Goal: Task Accomplishment & Management: Use online tool/utility

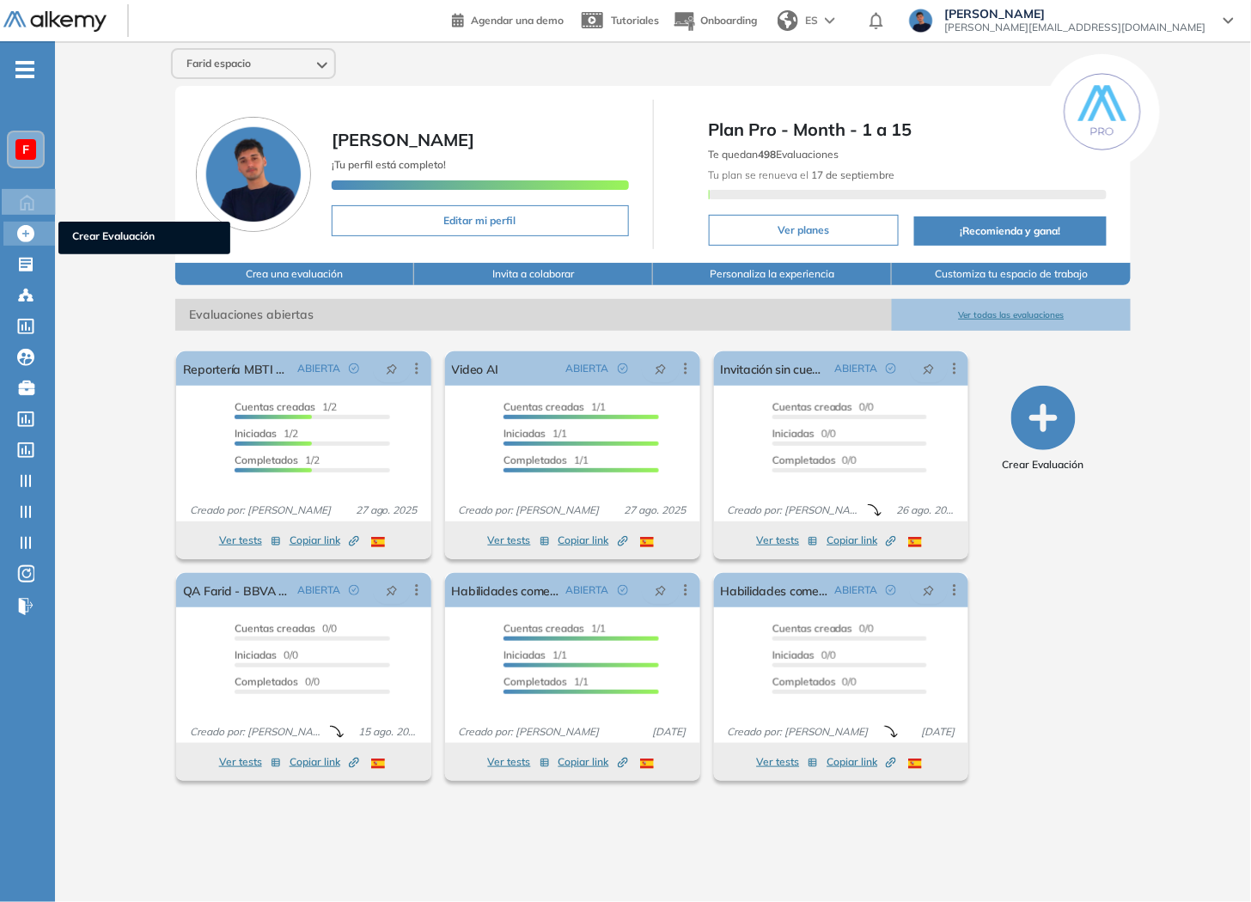
click at [34, 227] on div at bounding box center [27, 232] width 21 height 21
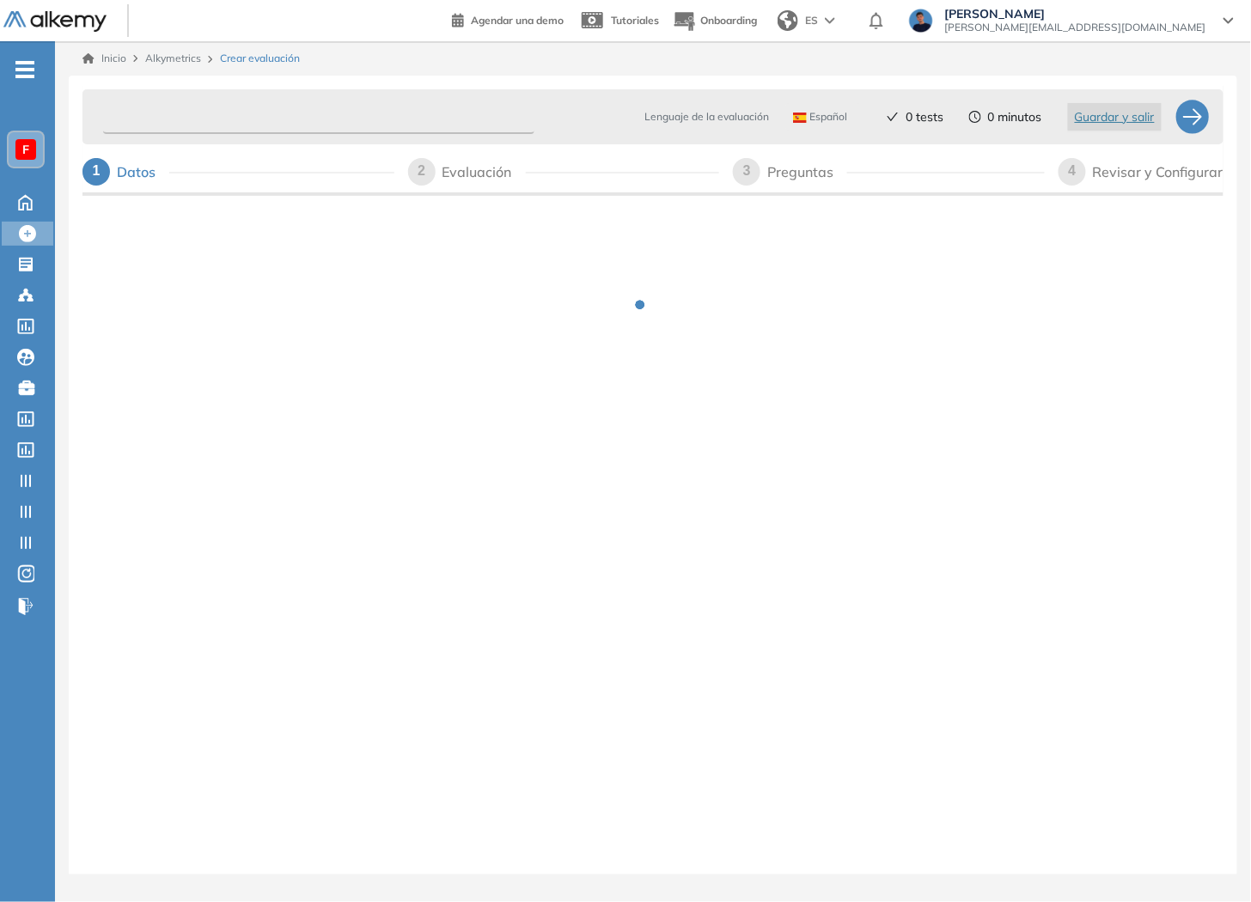
click at [237, 108] on input "text" at bounding box center [318, 118] width 431 height 34
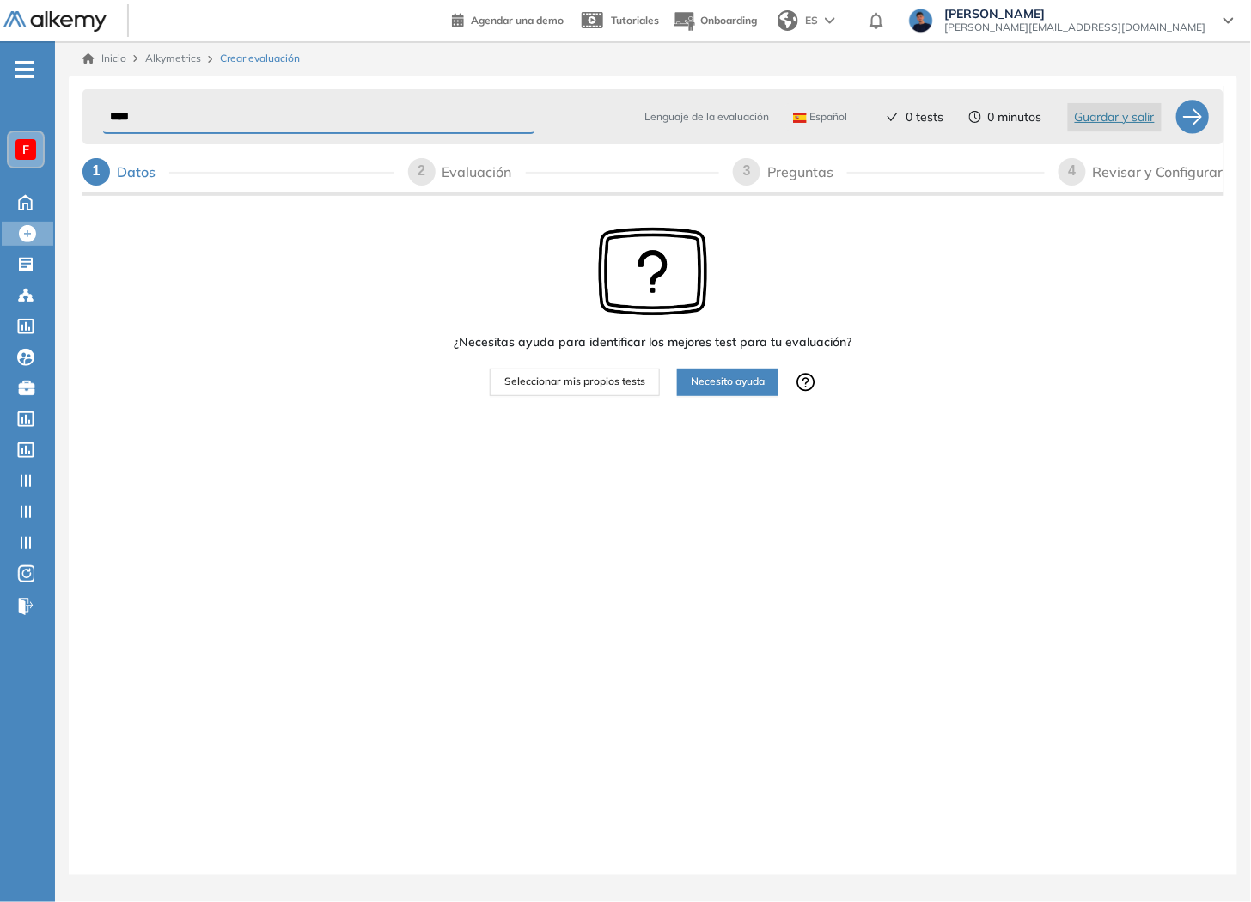
type input "****"
click at [563, 381] on span "Seleccionar mis propios tests" at bounding box center [574, 382] width 141 height 16
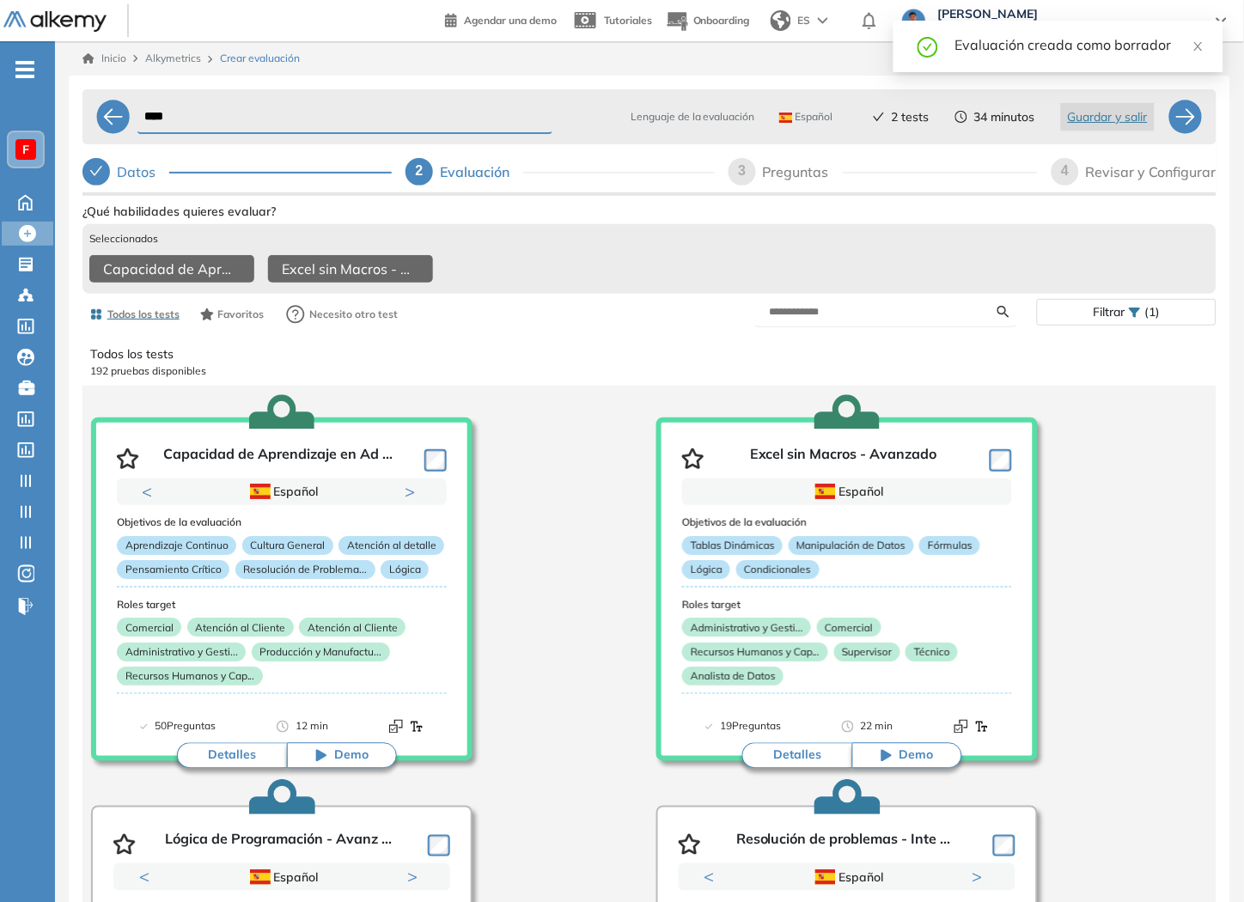
click at [1130, 179] on div "Revisar y Configurar" at bounding box center [1151, 171] width 131 height 27
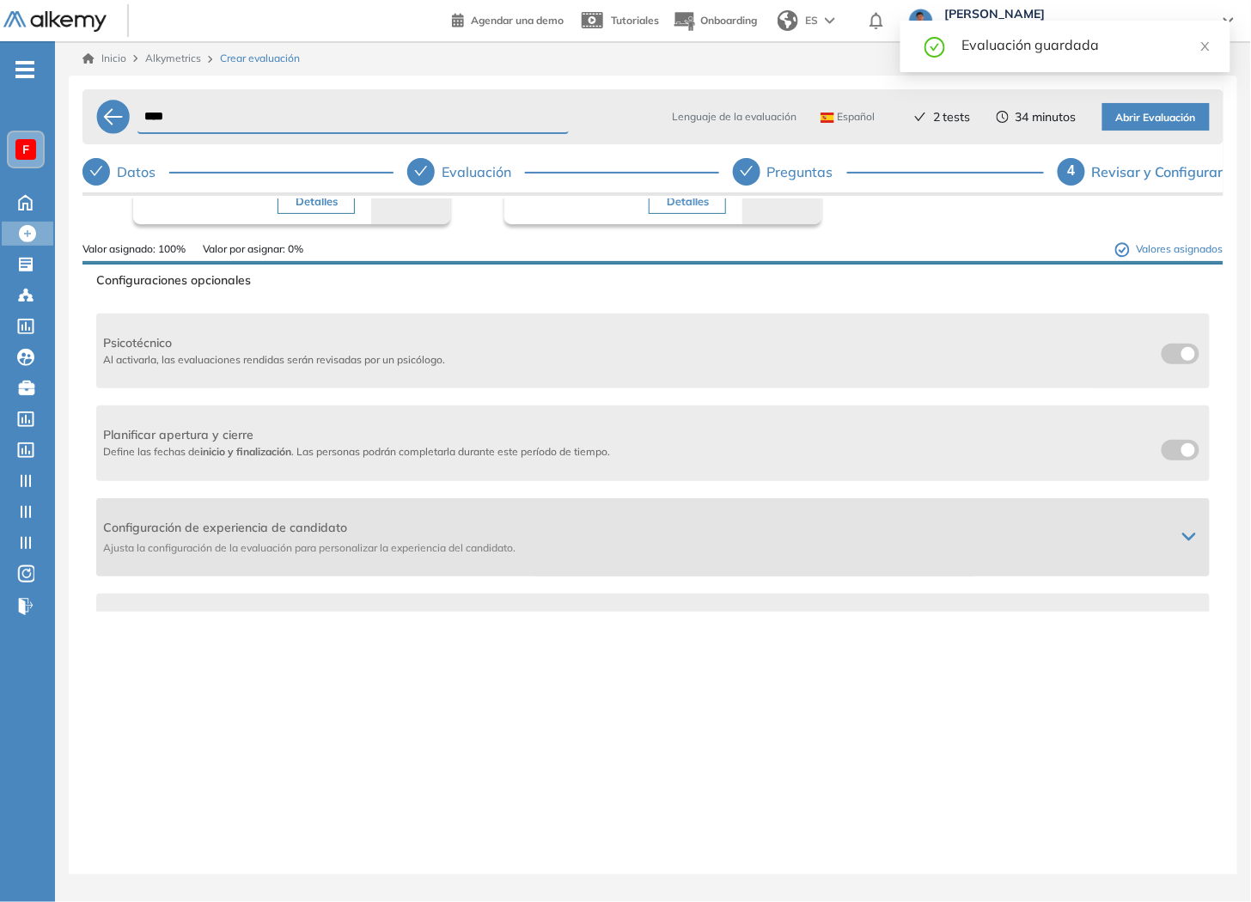
click at [1120, 514] on div "Configuración de experiencia de candidato Ajusta la configuración de la evaluac…" at bounding box center [653, 537] width 1114 height 78
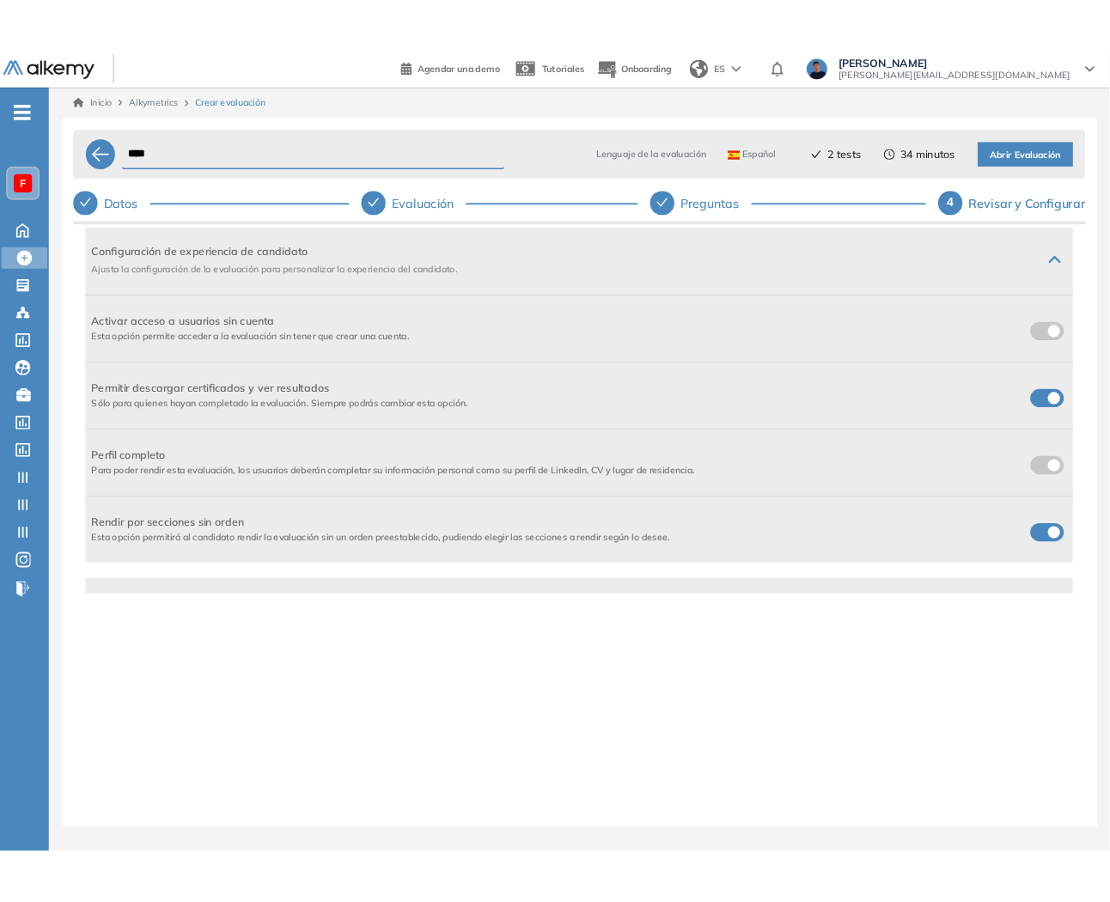
scroll to position [477, 0]
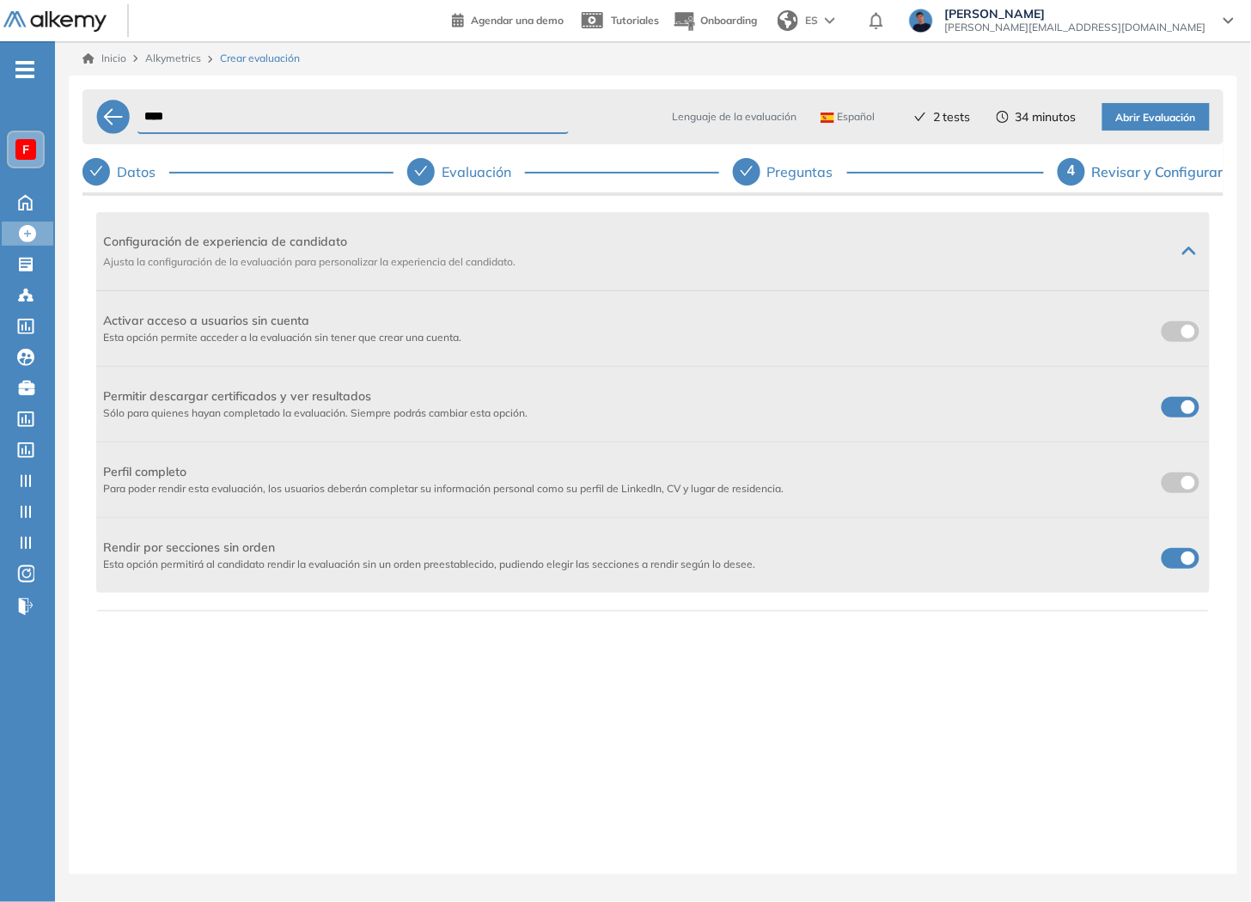
click at [1162, 117] on span "Abrir Evaluación" at bounding box center [1156, 118] width 80 height 16
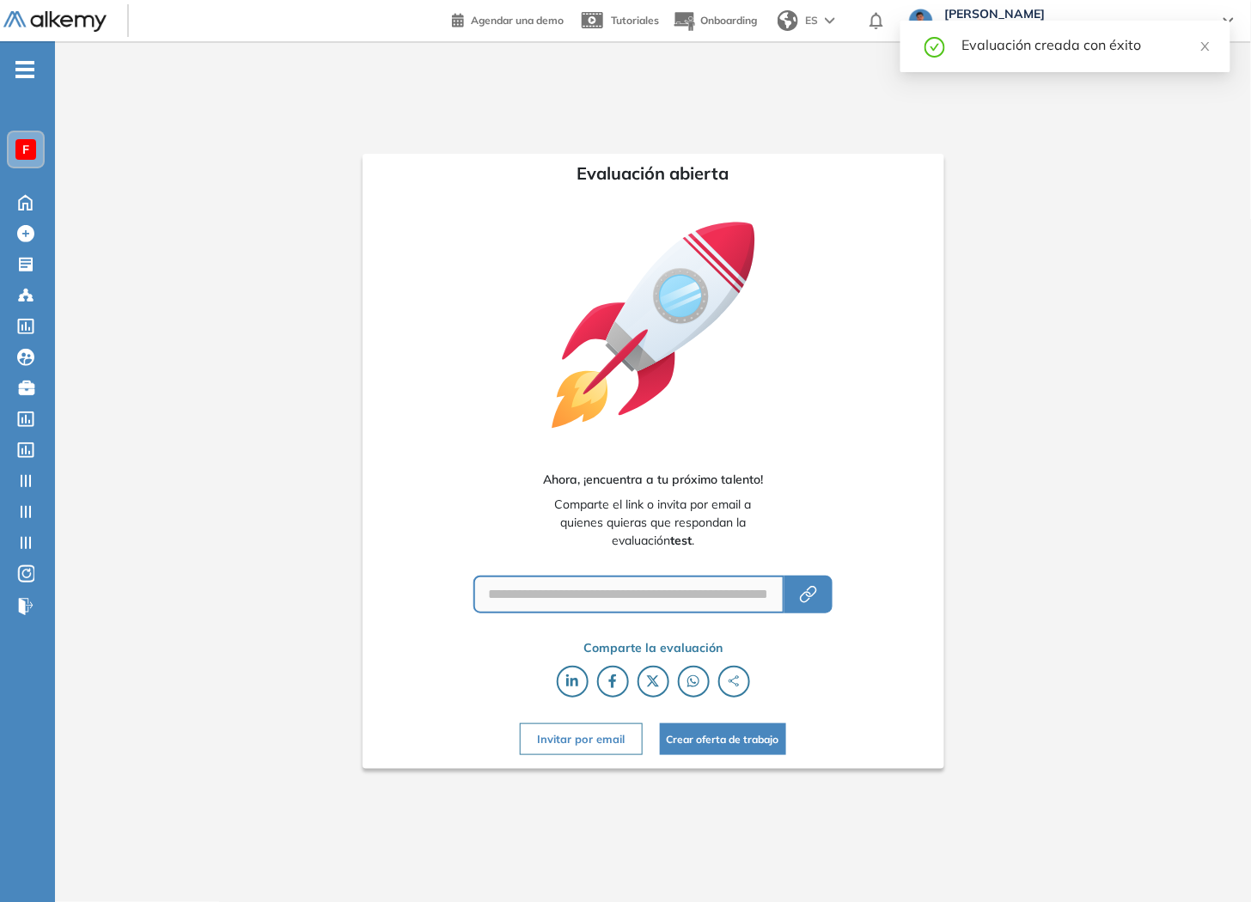
type input "**********"
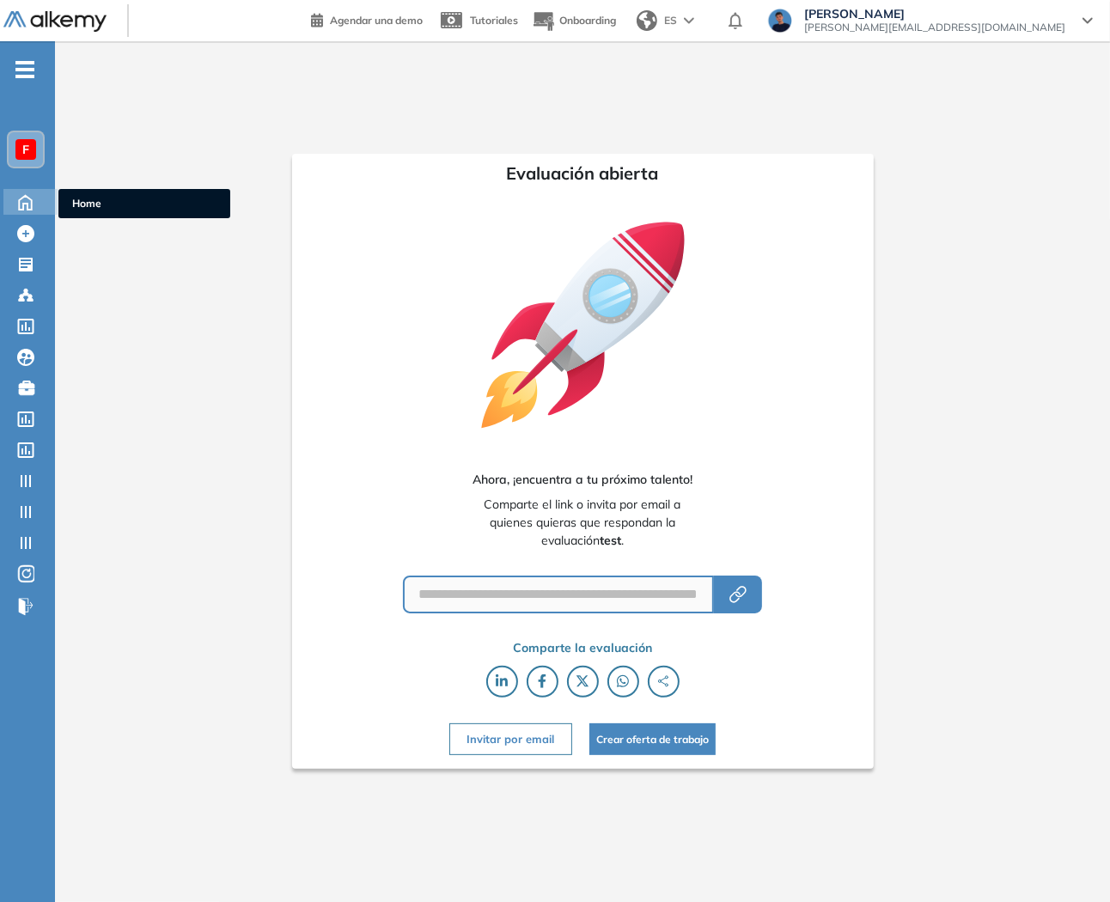
click at [24, 196] on icon at bounding box center [25, 201] width 30 height 21
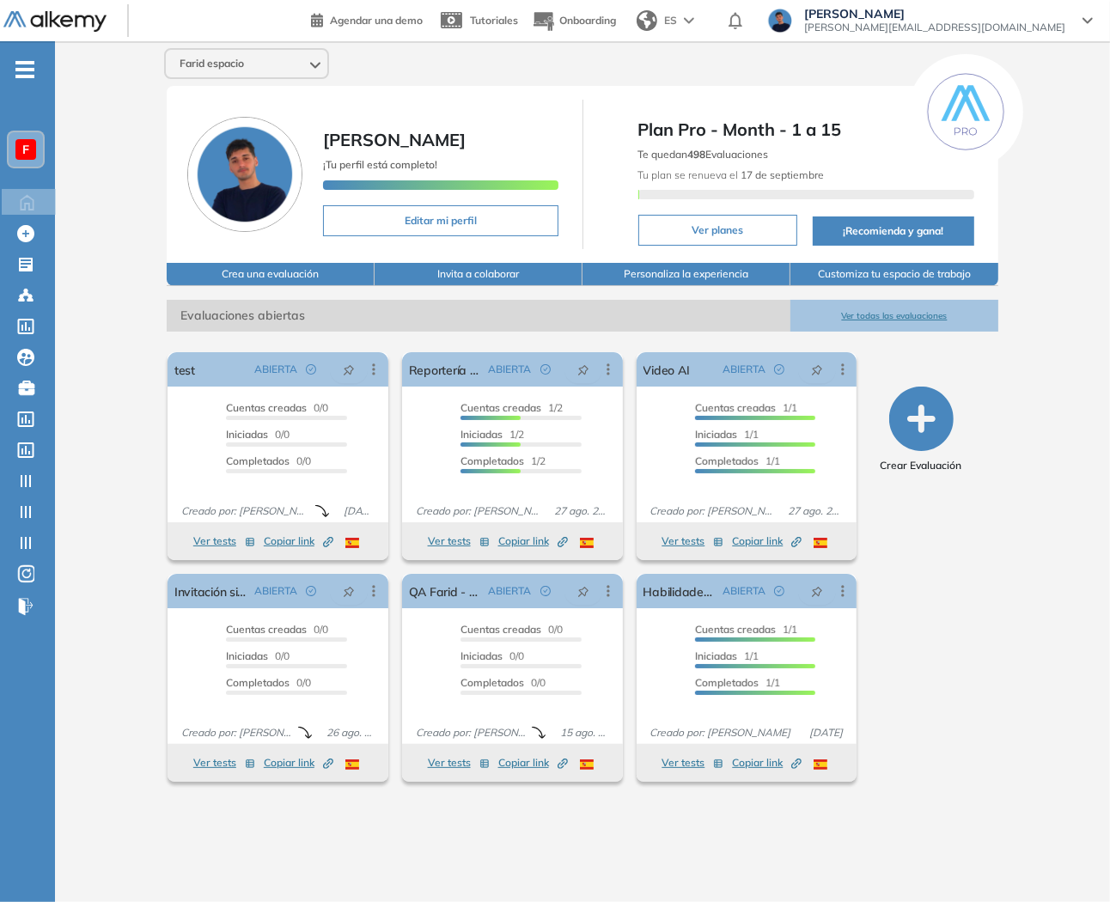
click at [674, 851] on div "Farid espacio Farid Ale Ali ¡Tu perfil está completo! Editar mi perfil Plan Pro…" at bounding box center [582, 457] width 1055 height 833
click at [570, 854] on div "Farid espacio Farid Ale Ali ¡Tu perfil está completo! Editar mi perfil Plan Pro…" at bounding box center [582, 457] width 1055 height 833
click at [565, 835] on div "Farid espacio Farid Ale Ali ¡Tu perfil está completo! Editar mi perfil Plan Pro…" at bounding box center [582, 457] width 1055 height 833
click at [185, 370] on link "test" at bounding box center [184, 369] width 21 height 34
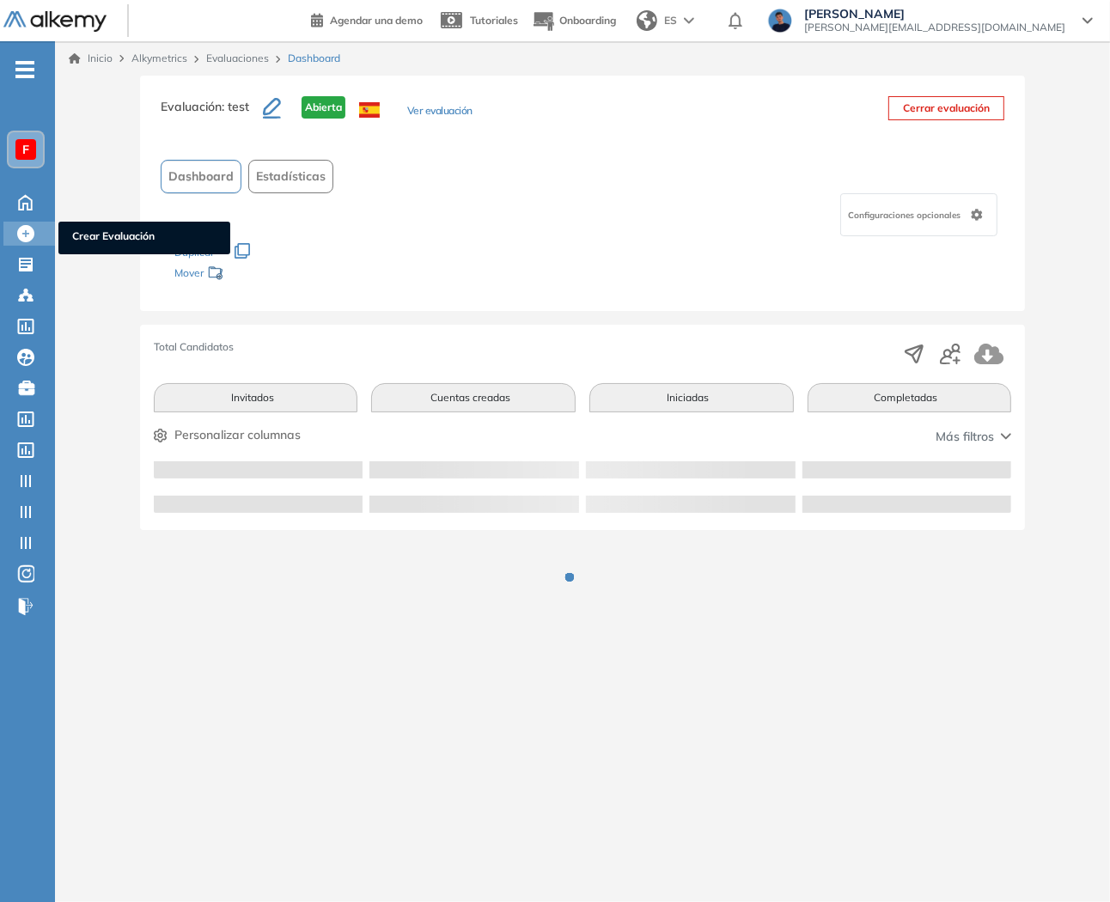
click at [27, 229] on icon at bounding box center [25, 233] width 17 height 17
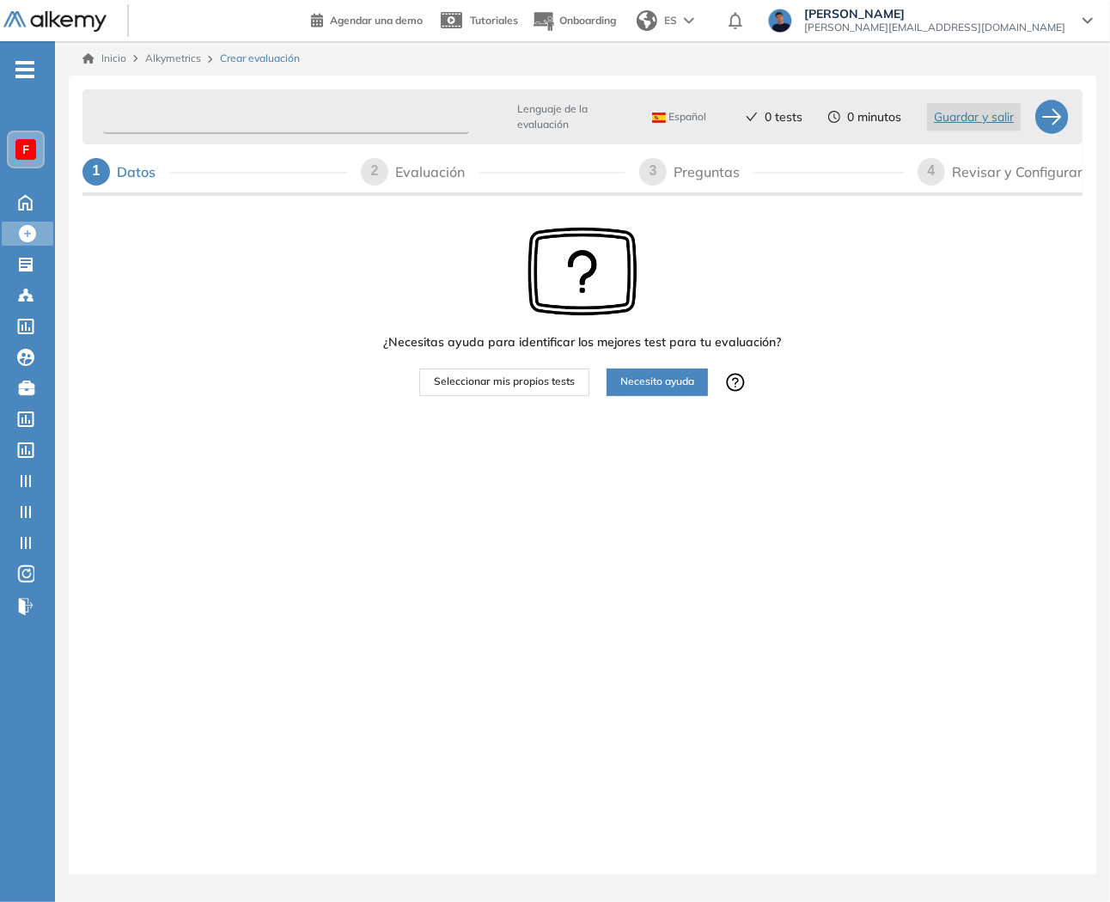
click at [288, 116] on input "text" at bounding box center [286, 118] width 366 height 34
type input "*******"
click at [510, 379] on span "Seleccionar mis propios tests" at bounding box center [504, 382] width 141 height 16
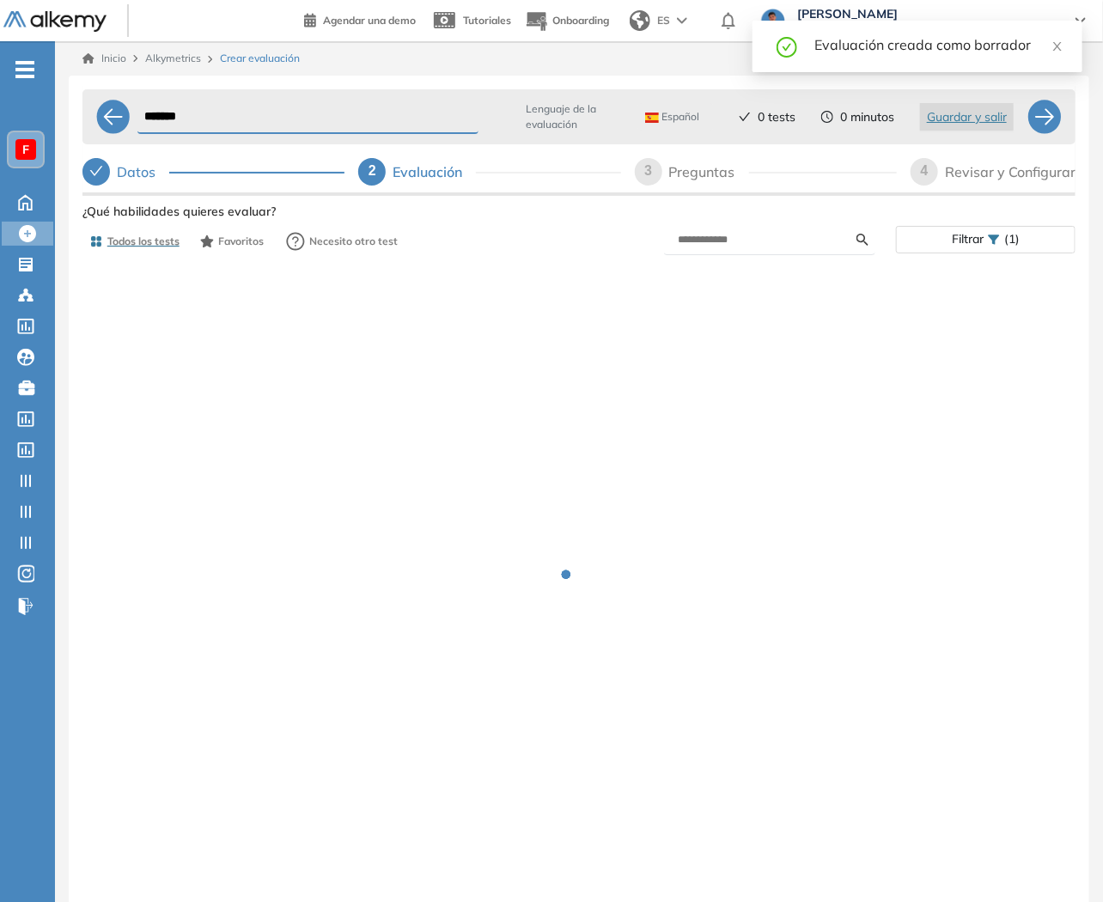
click at [735, 251] on form at bounding box center [770, 240] width 212 height 30
click at [735, 246] on input "text" at bounding box center [768, 239] width 180 height 15
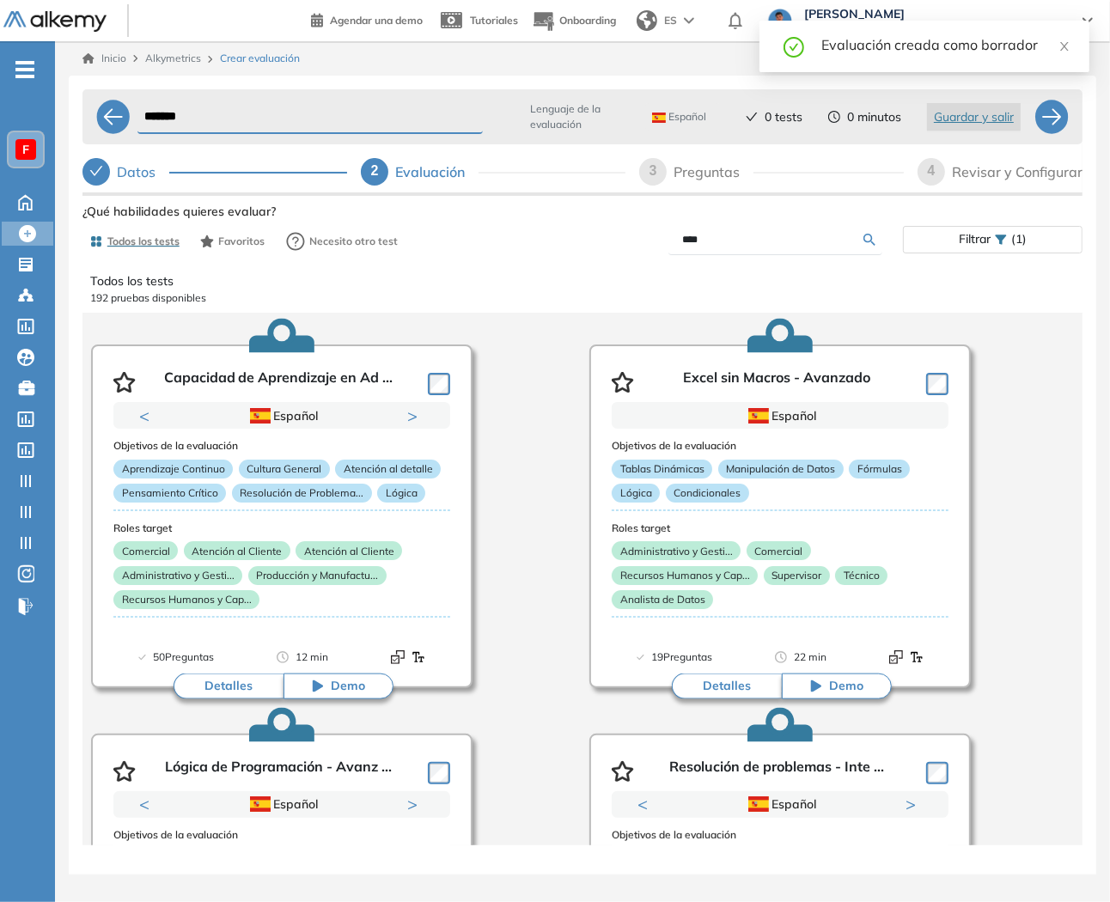
type input "****"
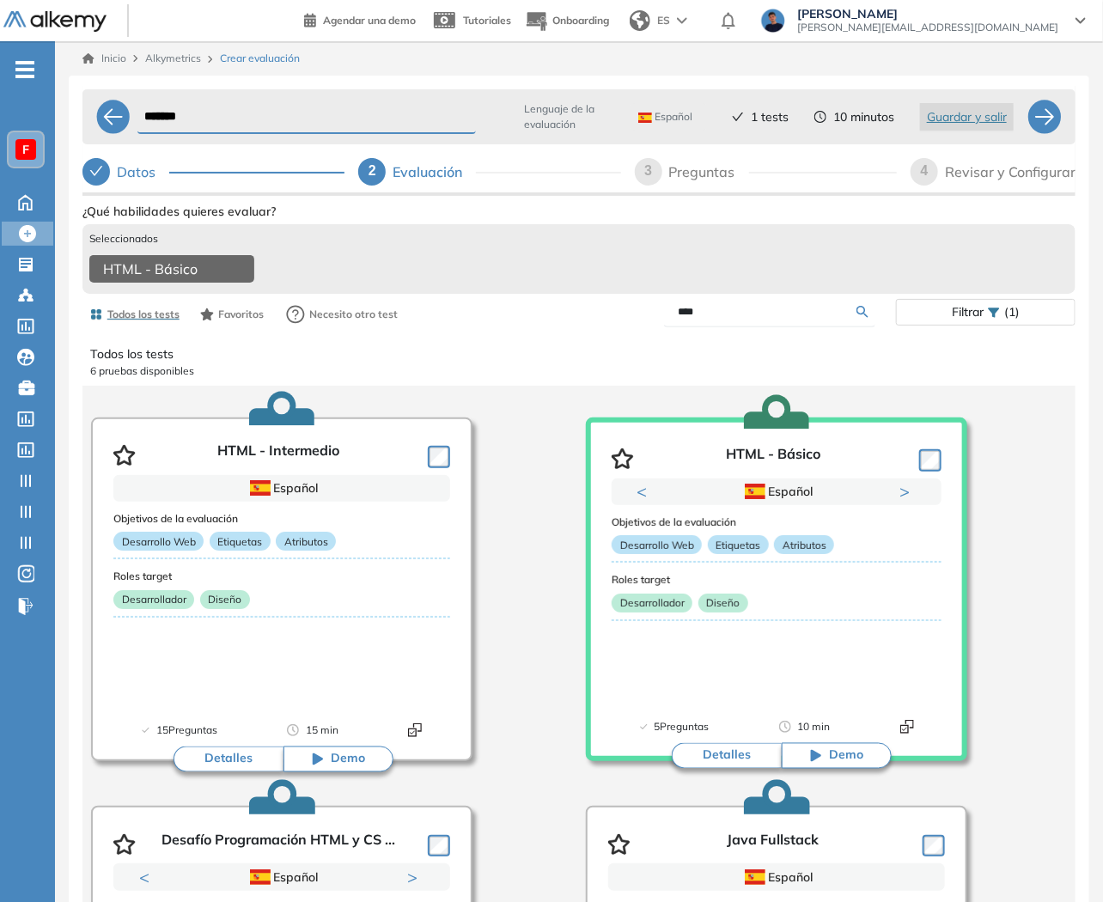
click at [978, 180] on div "Revisar y Configurar" at bounding box center [1010, 171] width 131 height 27
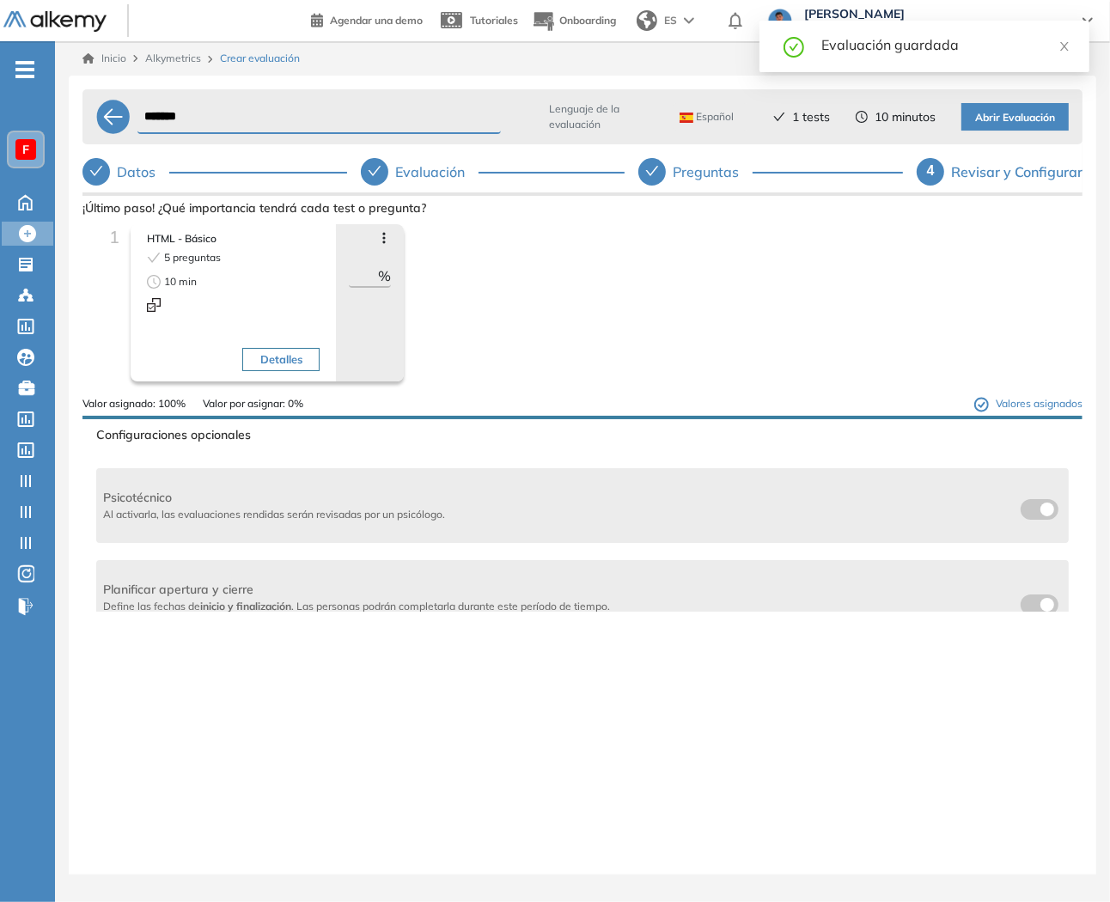
click at [1063, 108] on button "Abrir Evaluación" at bounding box center [1014, 116] width 107 height 27
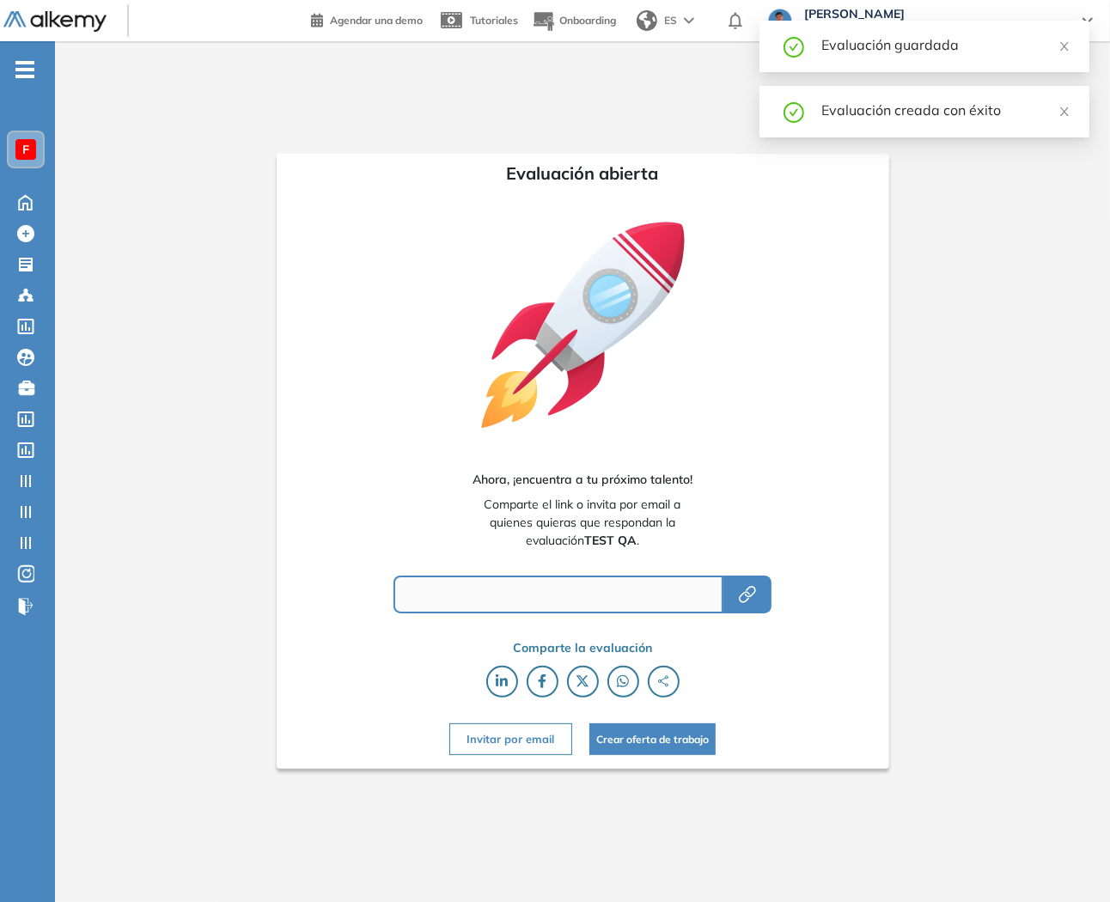
type input "**********"
click at [761, 595] on button "button" at bounding box center [747, 595] width 48 height 38
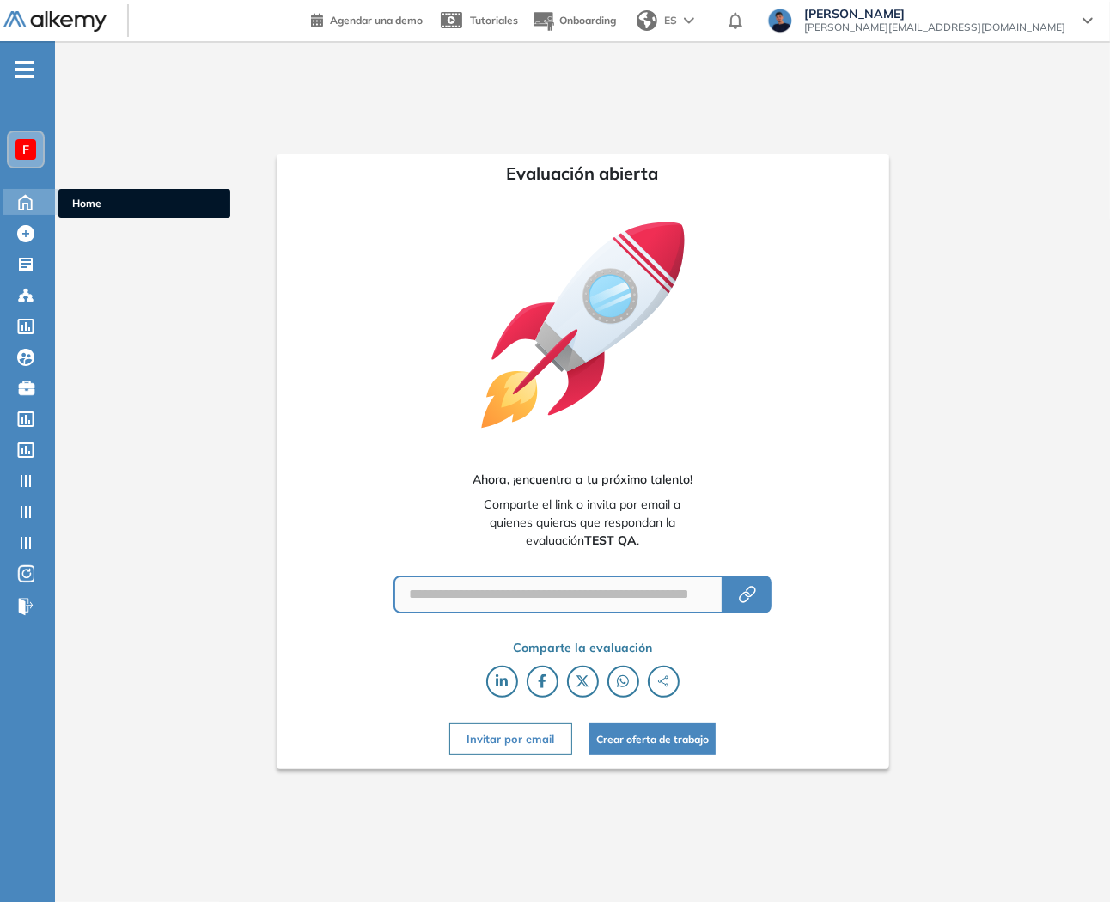
click at [15, 200] on icon at bounding box center [25, 201] width 30 height 21
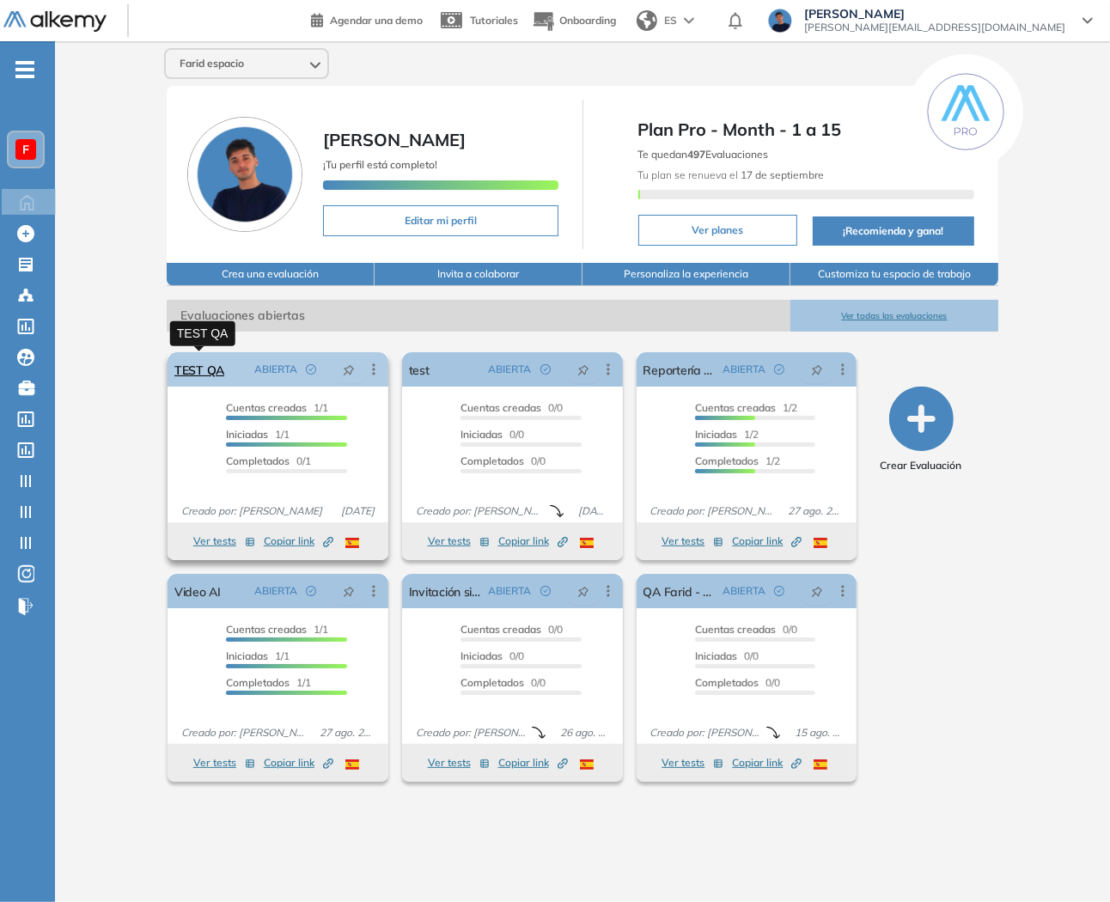
click at [187, 363] on link "TEST QA" at bounding box center [199, 369] width 50 height 34
